Goal: Task Accomplishment & Management: Manage account settings

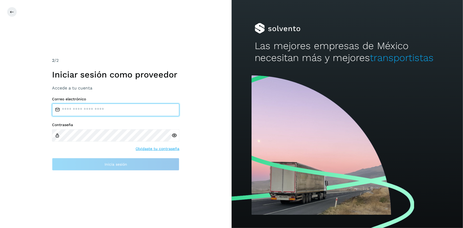
click at [93, 107] on input "email" at bounding box center [115, 109] width 127 height 13
type input "**********"
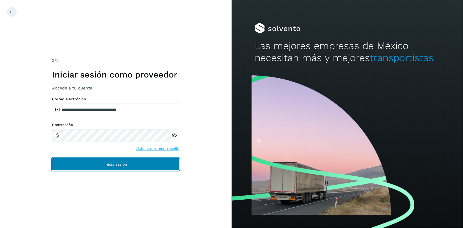
click at [90, 163] on button "Inicia sesión" at bounding box center [115, 164] width 127 height 13
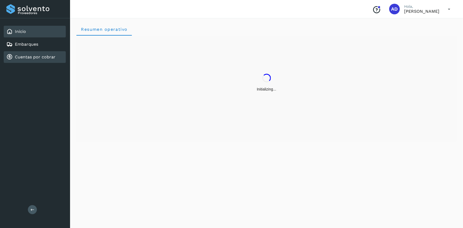
click at [33, 59] on div "Cuentas por cobrar" at bounding box center [30, 57] width 49 height 6
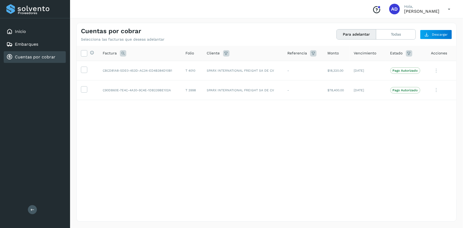
click at [445, 5] on icon at bounding box center [448, 9] width 11 height 11
click at [419, 21] on div "Cerrar sesión" at bounding box center [422, 24] width 63 height 10
